Goal: Ask a question: Seek information or help from site administrators or community

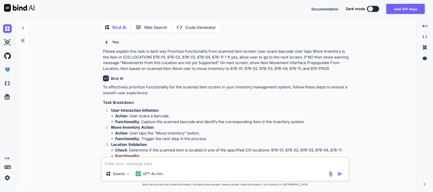
scroll to position [460, 0]
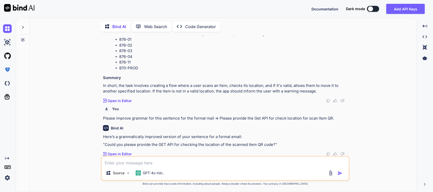
click at [126, 167] on div "Source GPT-4o min.." at bounding box center [225, 168] width 249 height 25
click at [128, 165] on textarea at bounding box center [225, 161] width 247 height 9
paste textarea "I am facing some issue in inventory quantity API. Right now the quantity of 100…"
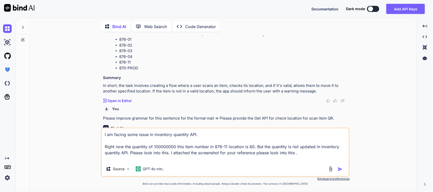
scroll to position [478, 0]
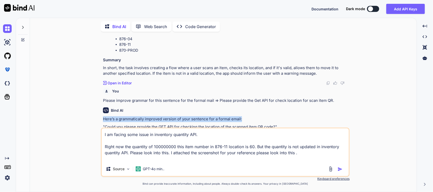
drag, startPoint x: 244, startPoint y: 119, endPoint x: 103, endPoint y: 118, distance: 141.2
click at [103, 118] on p "Here’s a grammatically improved version of your sentence for a formal email:" at bounding box center [226, 120] width 246 height 6
copy p "Here’s a grammatically improved version of your sentence for a formal email:"
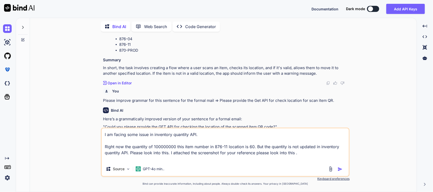
click at [104, 135] on textarea "I am facing some issue in inventory quantity API. Right now the quantity of 100…" at bounding box center [225, 146] width 247 height 34
paste textarea "Here’s a grammatically improved version of your sentence for a formal email:"
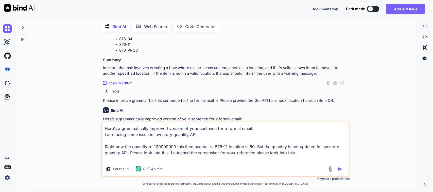
type textarea "Here’s a grammatically improved version of your sentence for a formal email: I …"
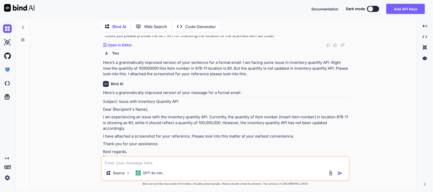
scroll to position [588, 0]
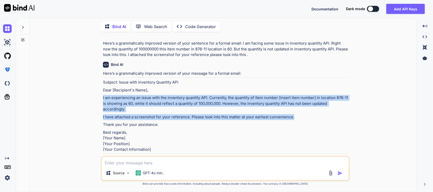
drag, startPoint x: 102, startPoint y: 97, endPoint x: 338, endPoint y: 120, distance: 237.9
click at [338, 120] on div "You Please explain this task in best way Prioritize functionality from scanned …" at bounding box center [225, 114] width 249 height 156
copy div "I am experiencing an issue with the inventory quantity API. Currently, the quan…"
